Goal: Information Seeking & Learning: Learn about a topic

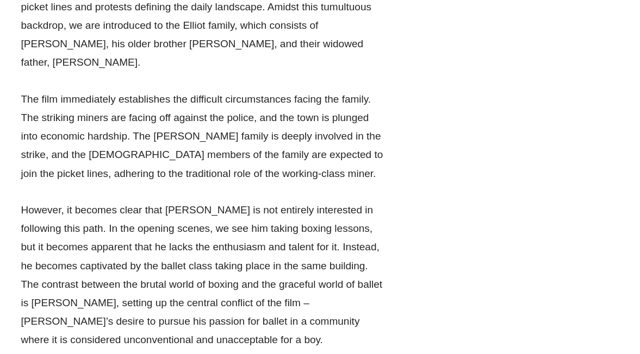
scroll to position [1868, 0]
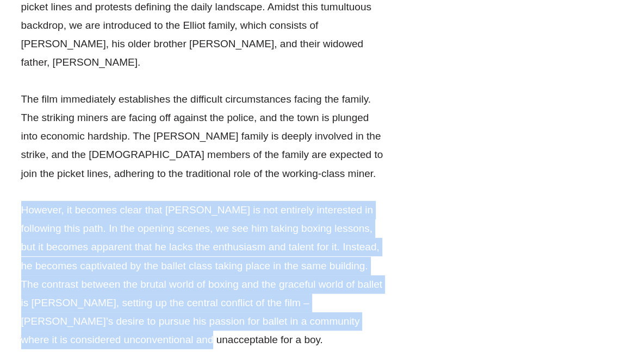
drag, startPoint x: 73, startPoint y: 179, endPoint x: 1, endPoint y: 36, distance: 160.5
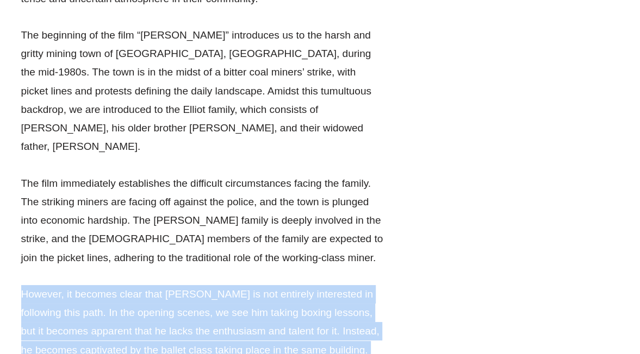
scroll to position [1782, 0]
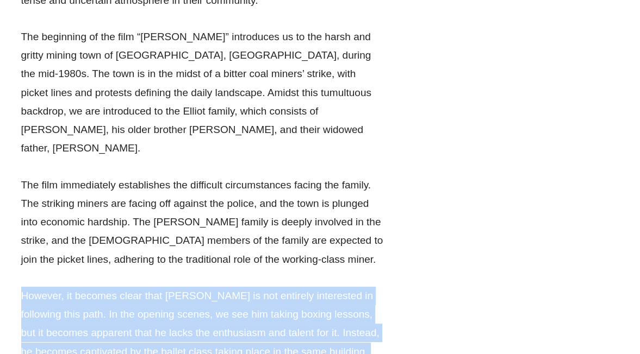
copy p "However, it becomes clear that [PERSON_NAME] is not entirely interested in foll…"
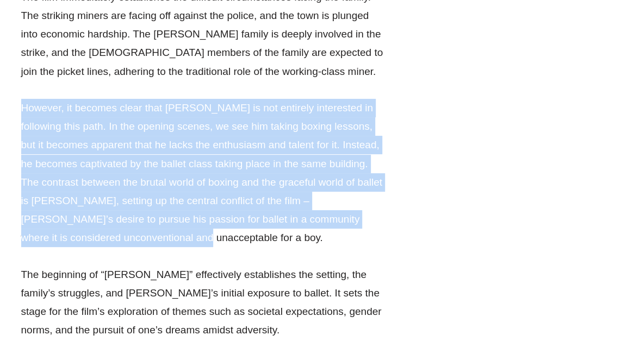
scroll to position [1971, 0]
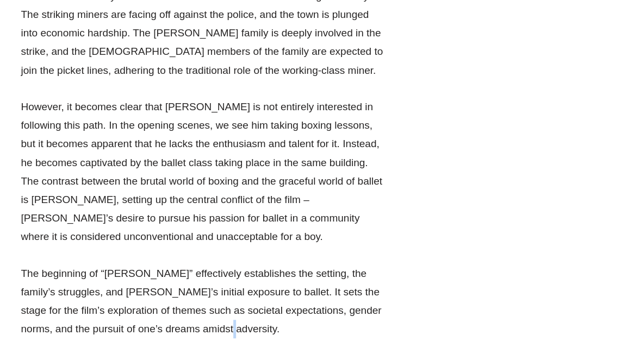
click at [200, 265] on p "The beginning of “[PERSON_NAME]” effectively establishes the setting, the famil…" at bounding box center [203, 302] width 364 height 74
drag, startPoint x: 200, startPoint y: 167, endPoint x: 215, endPoint y: 175, distance: 17.0
click at [215, 265] on p "The beginning of “[PERSON_NAME]” effectively establishes the setting, the famil…" at bounding box center [203, 302] width 364 height 74
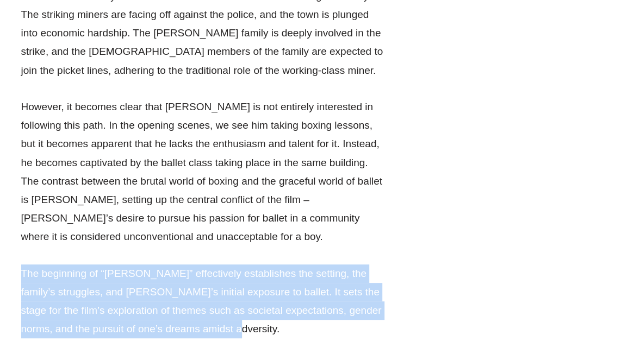
drag, startPoint x: 215, startPoint y: 175, endPoint x: 0, endPoint y: 108, distance: 225.3
drag, startPoint x: 0, startPoint y: 108, endPoint x: 101, endPoint y: 116, distance: 101.5
click at [101, 265] on p "The beginning of “[PERSON_NAME]” effectively establishes the setting, the famil…" at bounding box center [203, 302] width 364 height 74
copy p "The beginning of “[PERSON_NAME]” effectively establishes the setting, the famil…"
